Goal: Task Accomplishment & Management: Manage account settings

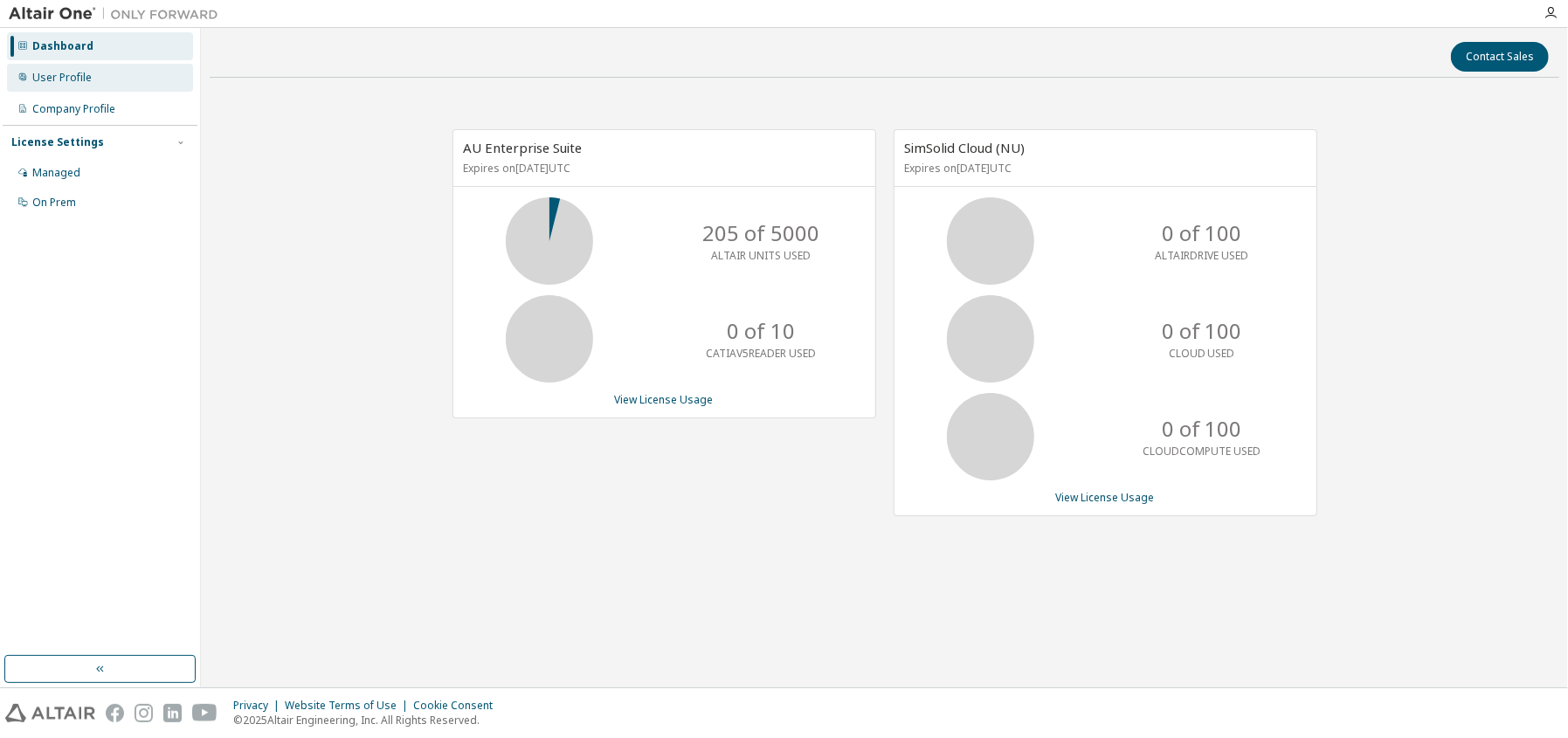
click at [86, 79] on div "User Profile" at bounding box center [62, 78] width 59 height 14
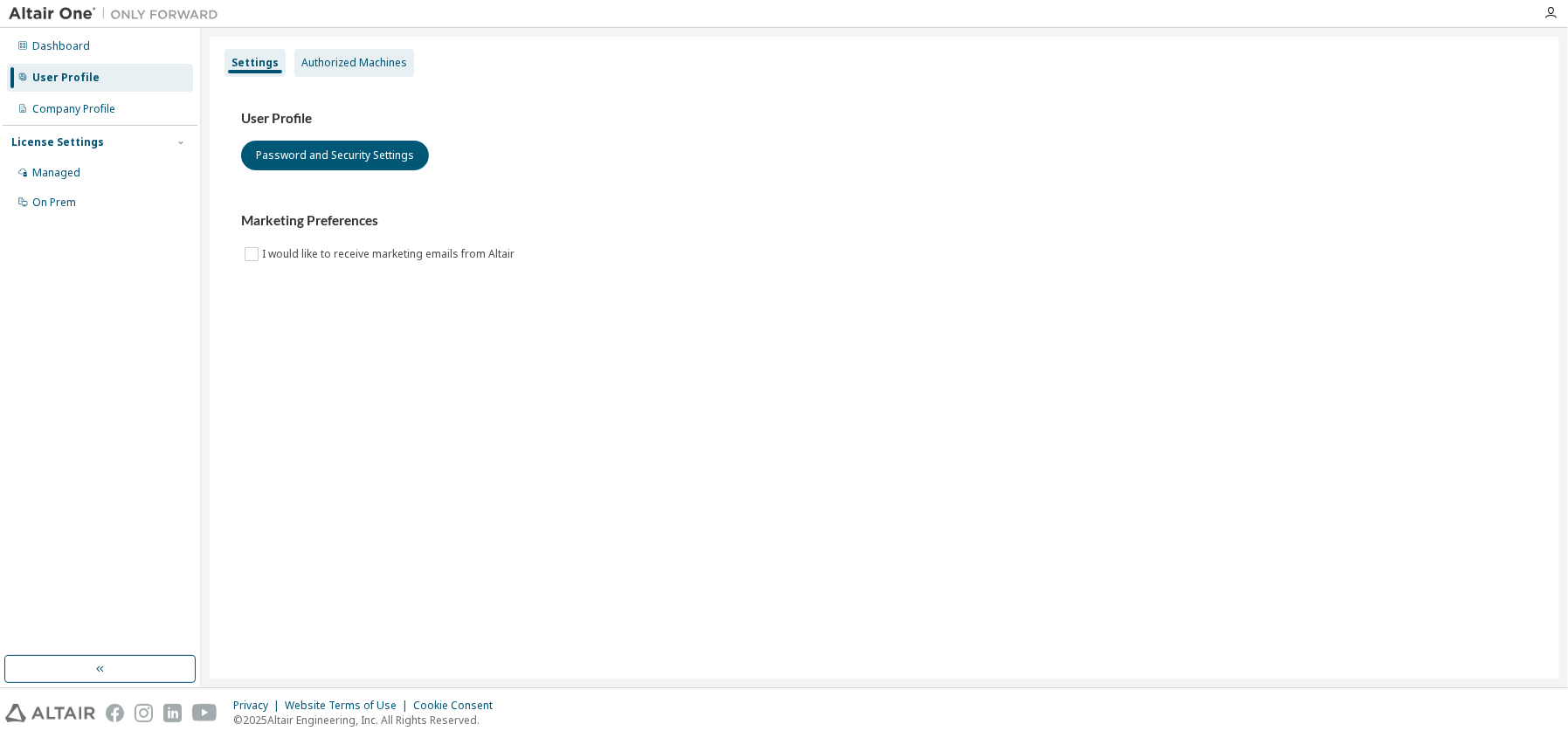
click at [388, 67] on div "Authorized Machines" at bounding box center [354, 63] width 106 height 14
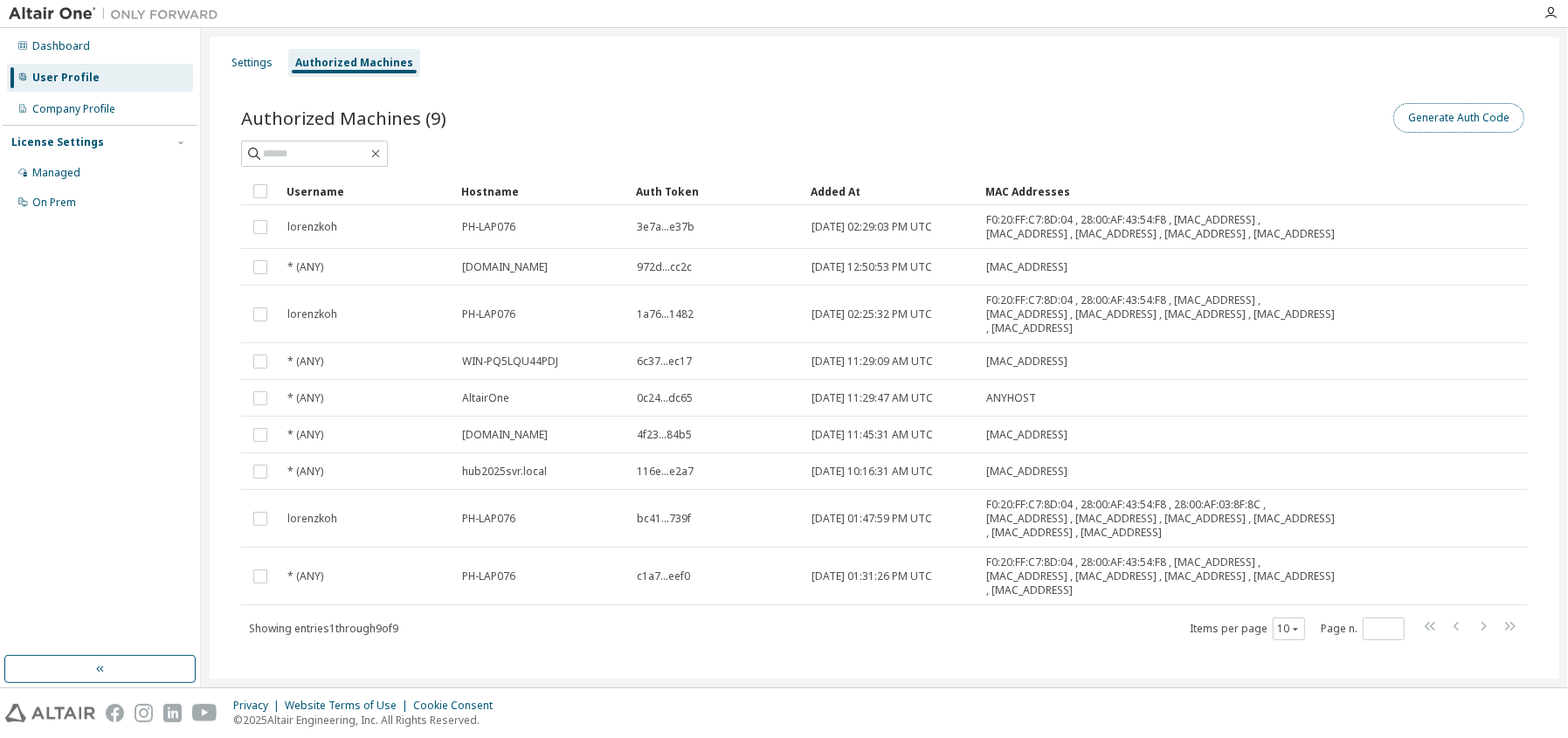
click at [1443, 125] on button "Generate Auth Code" at bounding box center [1459, 117] width 131 height 30
